Goal: Find specific page/section: Find specific page/section

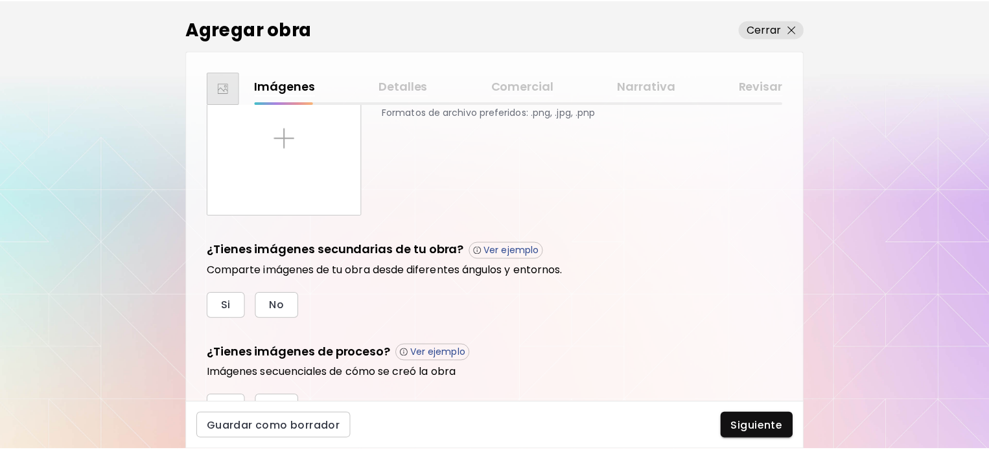
scroll to position [114, 0]
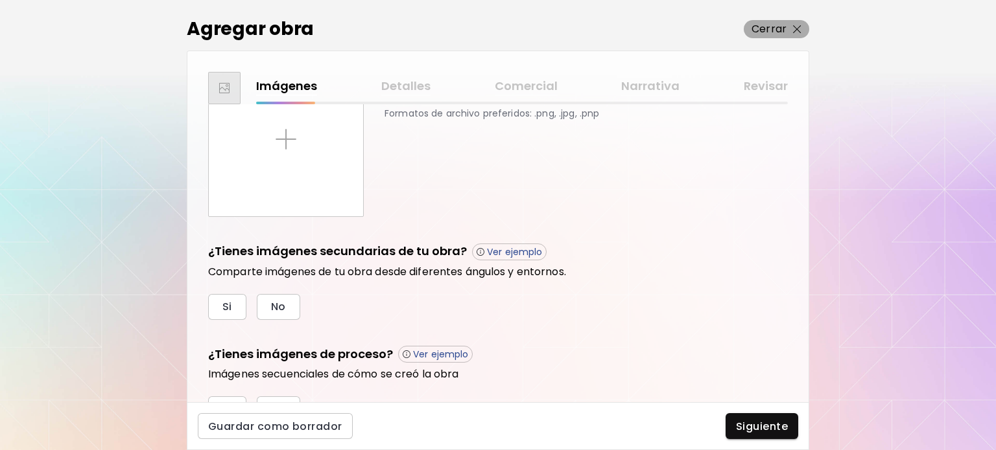
click at [801, 27] on button "Cerrar" at bounding box center [775, 29] width 65 height 18
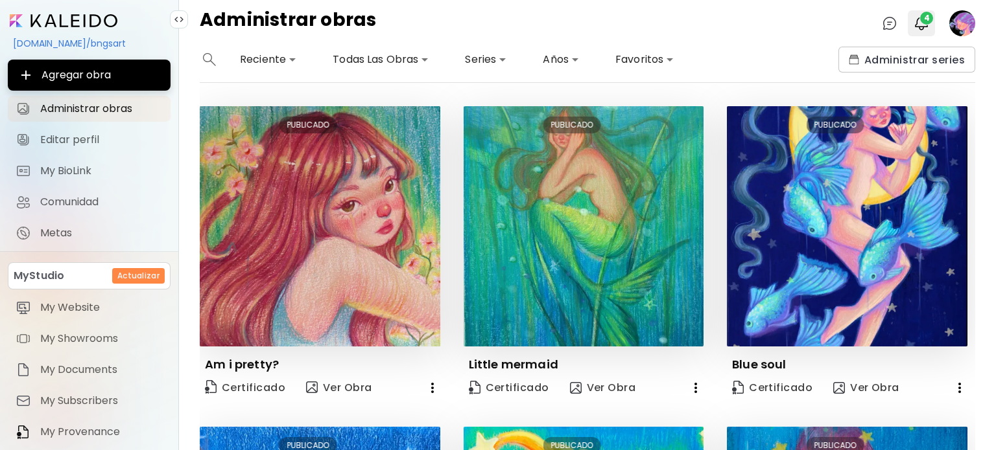
click at [931, 18] on span "4" at bounding box center [926, 18] width 13 height 13
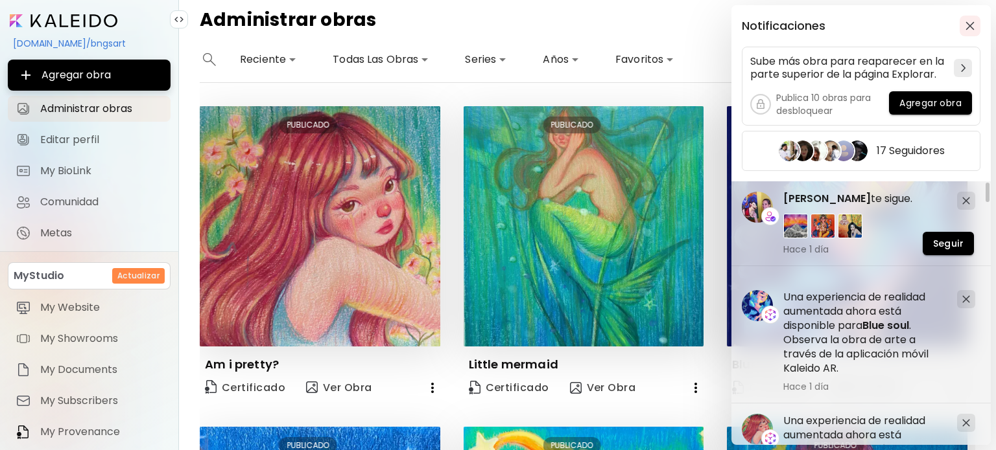
click at [972, 19] on button "button" at bounding box center [969, 26] width 21 height 21
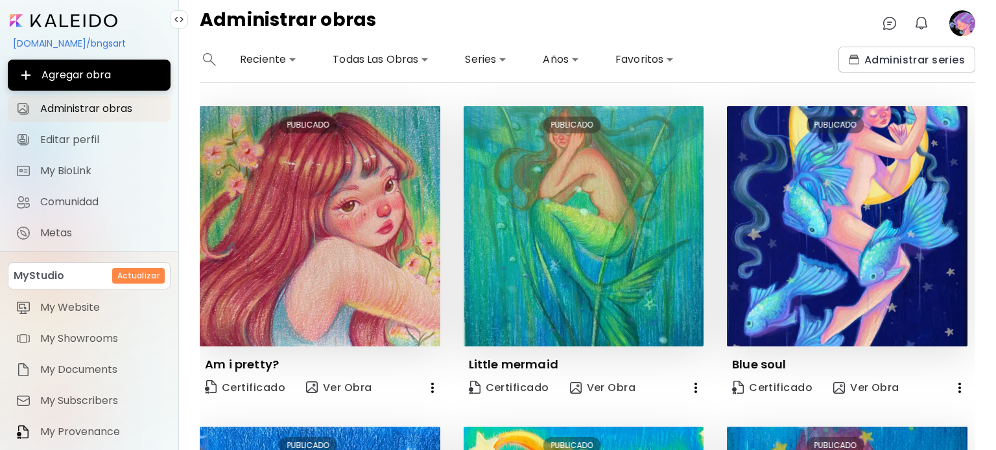
click at [964, 23] on image at bounding box center [962, 23] width 26 height 26
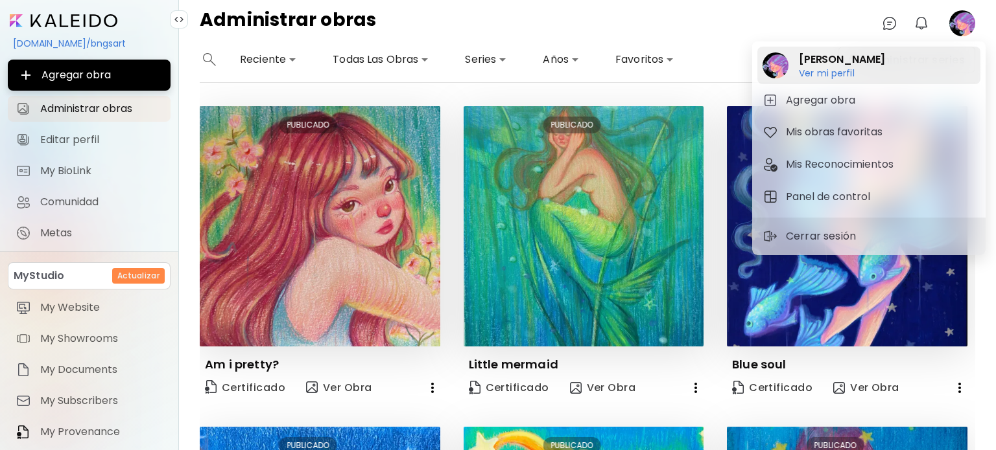
click at [802, 64] on h2 "[PERSON_NAME]" at bounding box center [842, 60] width 86 height 16
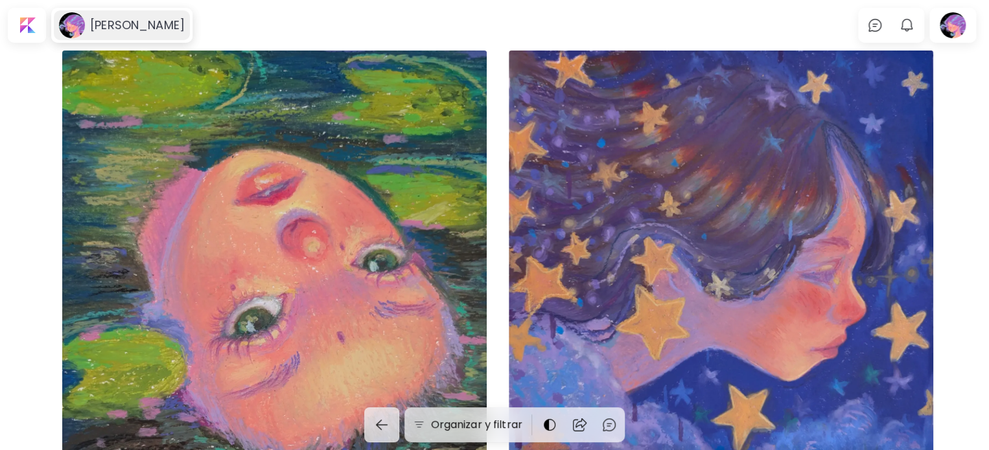
click at [113, 18] on div "[PERSON_NAME]" at bounding box center [122, 25] width 136 height 30
